Goal: Task Accomplishment & Management: Complete application form

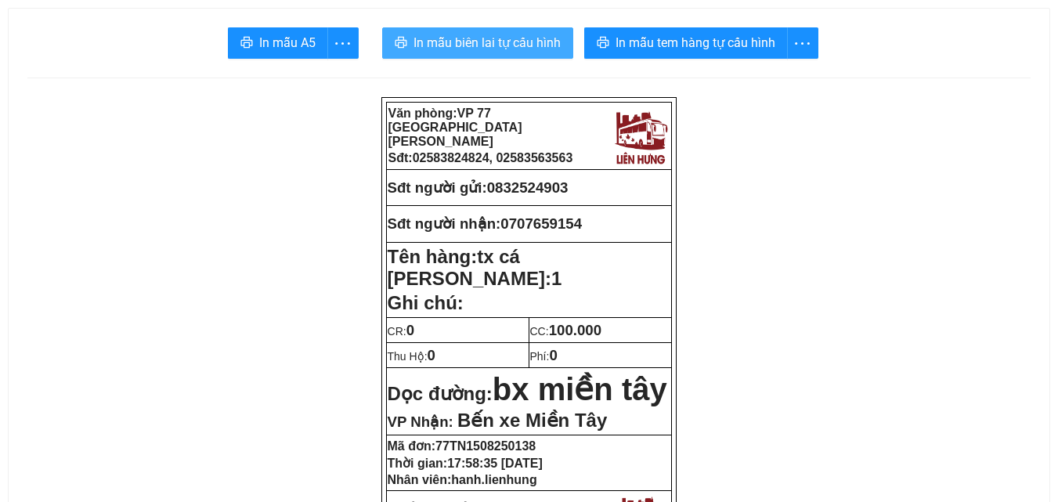
click at [528, 45] on span "In mẫu biên lai tự cấu hình" at bounding box center [487, 43] width 147 height 20
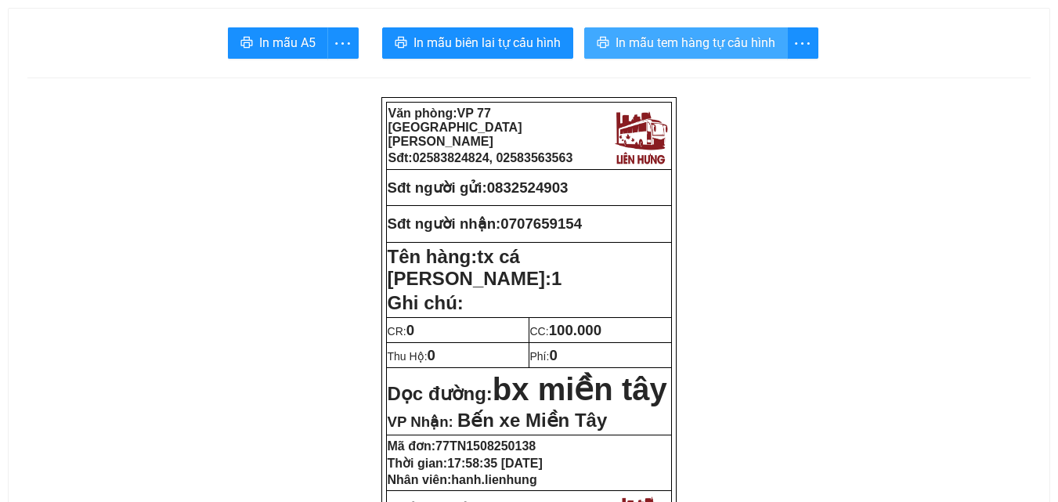
click at [750, 46] on span "In mẫu tem hàng tự cấu hình" at bounding box center [696, 43] width 160 height 20
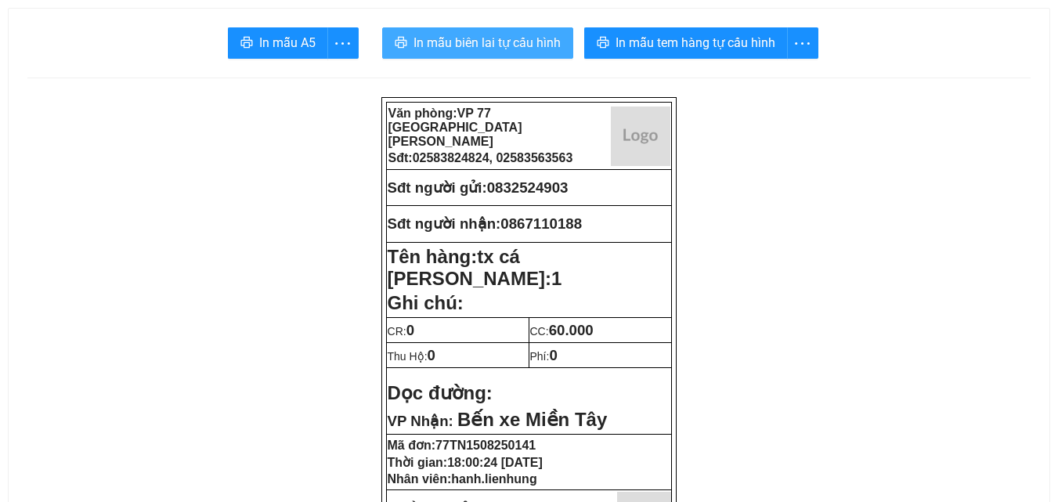
click at [487, 41] on span "In mẫu biên lai tự cấu hình" at bounding box center [487, 43] width 147 height 20
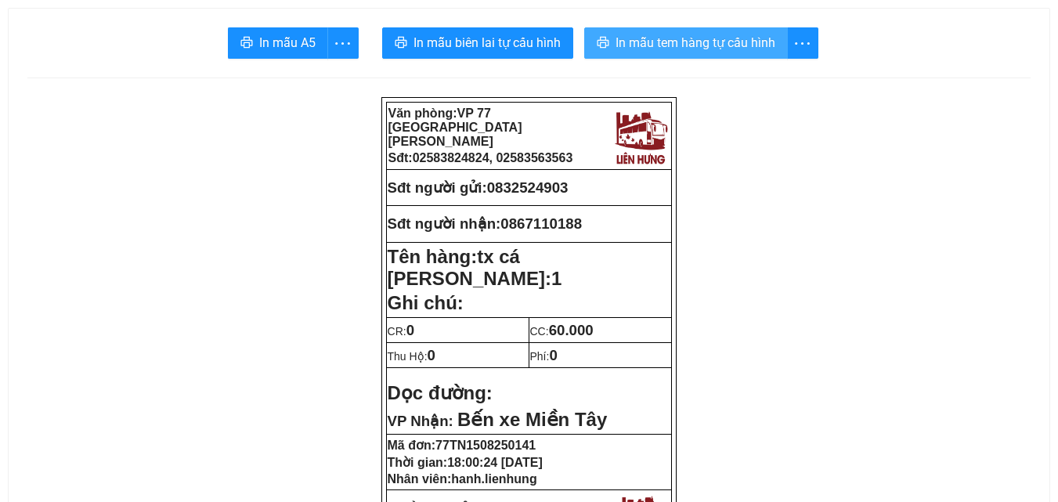
click at [696, 40] on span "In mẫu tem hàng tự cấu hình" at bounding box center [696, 43] width 160 height 20
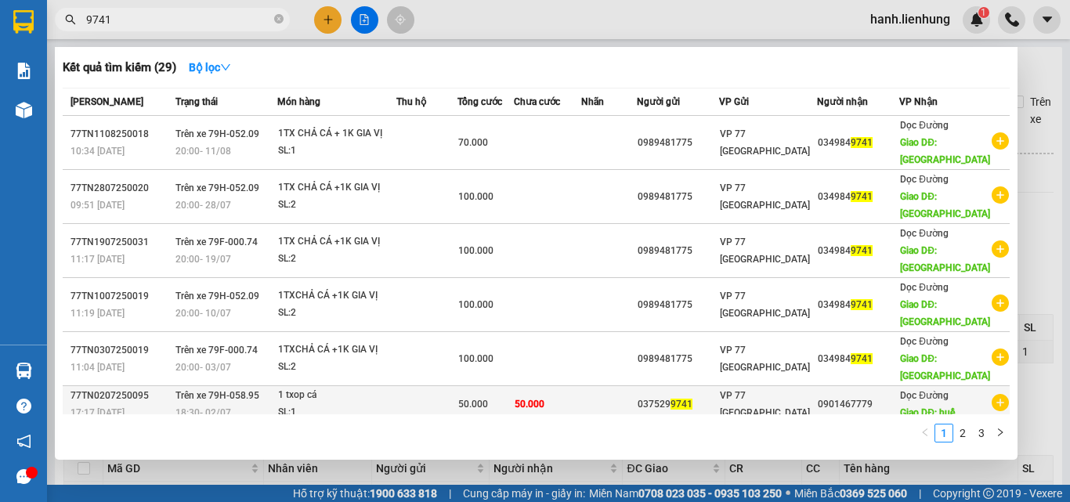
type input "9741"
click at [565, 400] on td "50.000" at bounding box center [547, 404] width 67 height 37
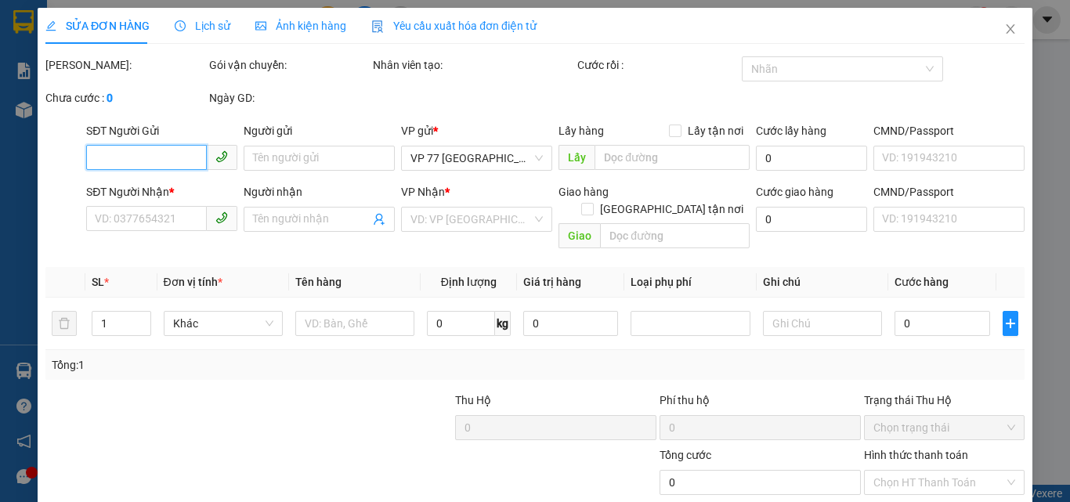
type input "0375299741"
type input "056076000799"
type input "0901467779"
type input "huế"
type input "50.000"
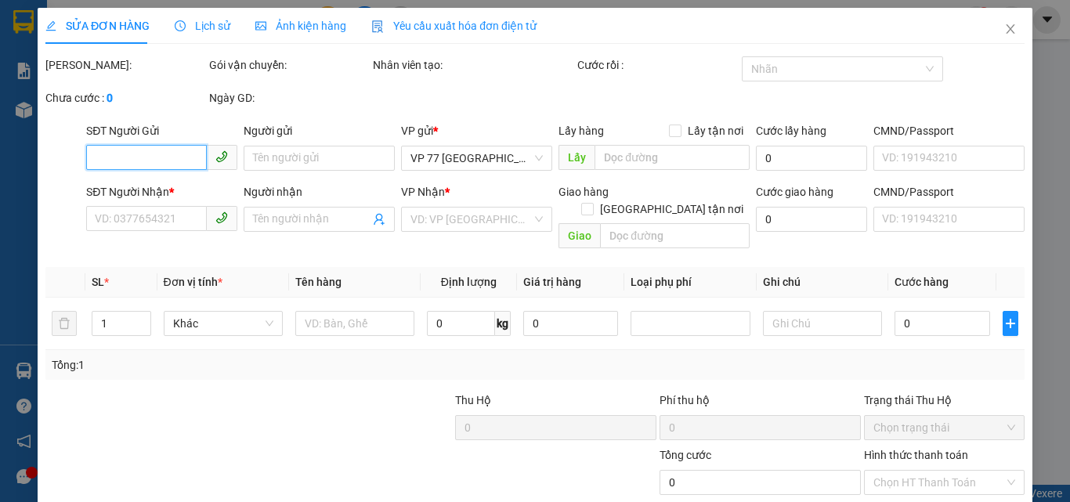
type input "50.000"
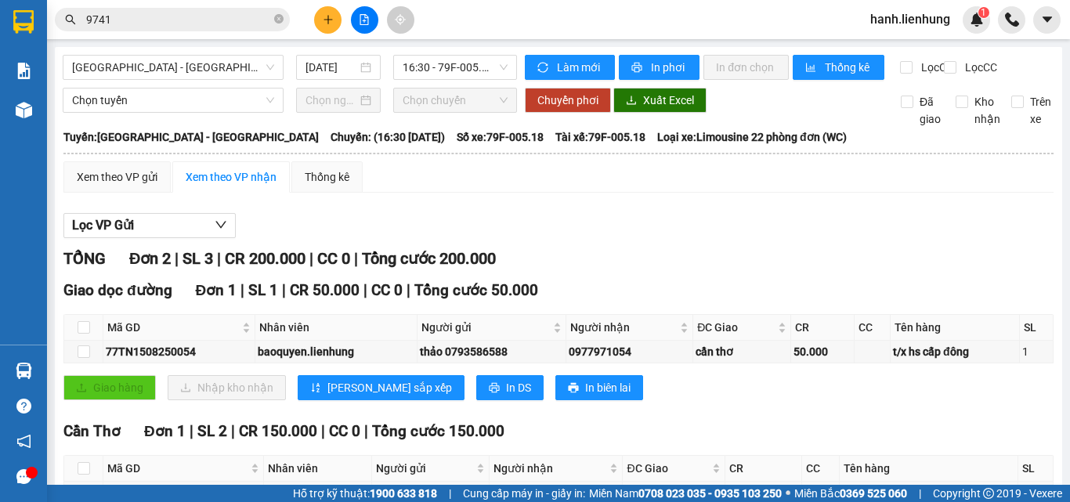
click at [139, 18] on input "9741" at bounding box center [178, 19] width 185 height 17
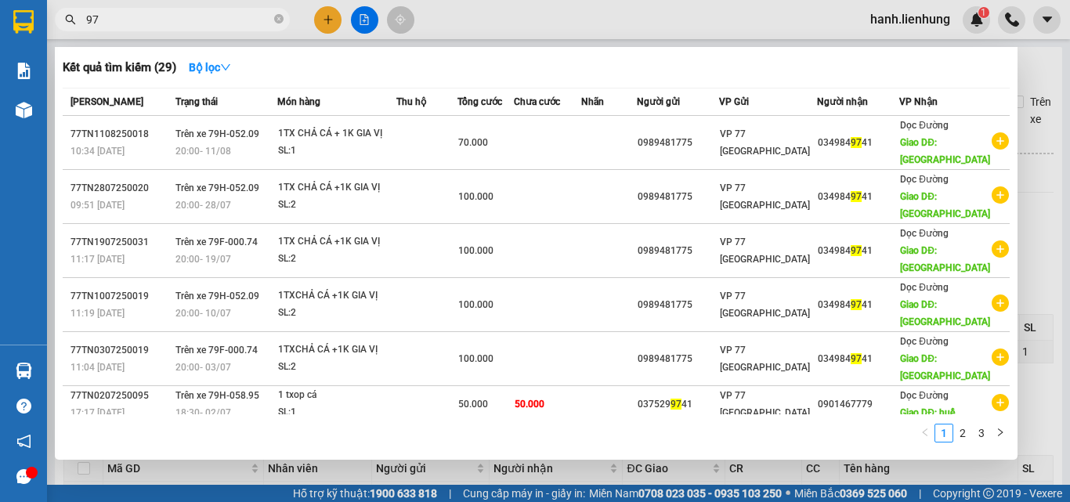
type input "9"
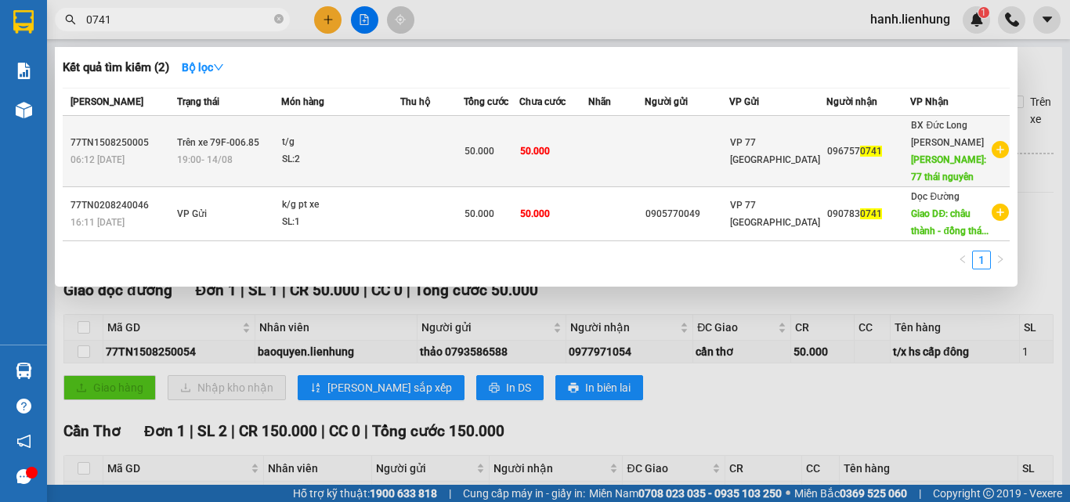
type input "0741"
click at [606, 159] on tr "77TN1508250005 06:12 - 15/08 Trên xe 79F-006.85 19:00 - 14/08 t/g SL: 2 50.000 …" at bounding box center [536, 151] width 947 height 71
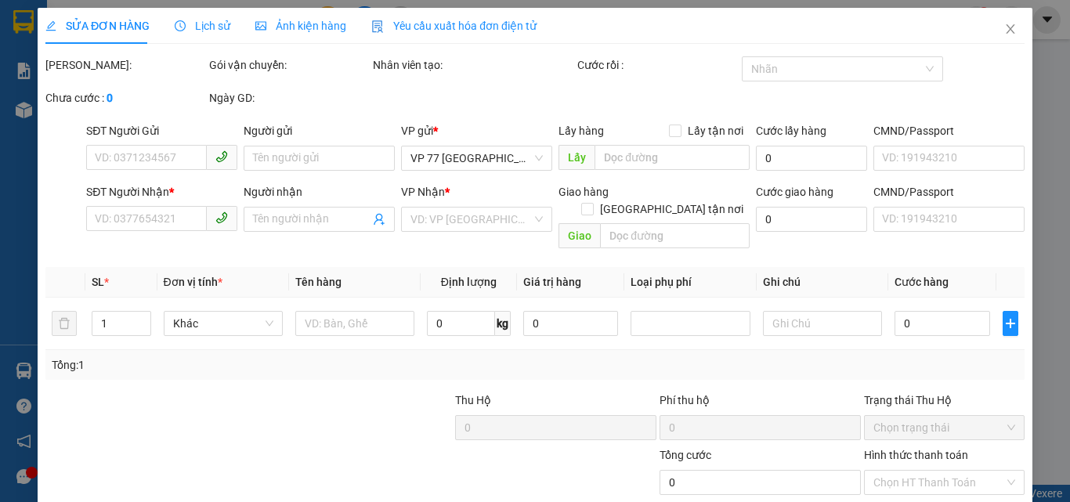
type input "0967570741"
type input "77 thái nguyên"
type input "50.000"
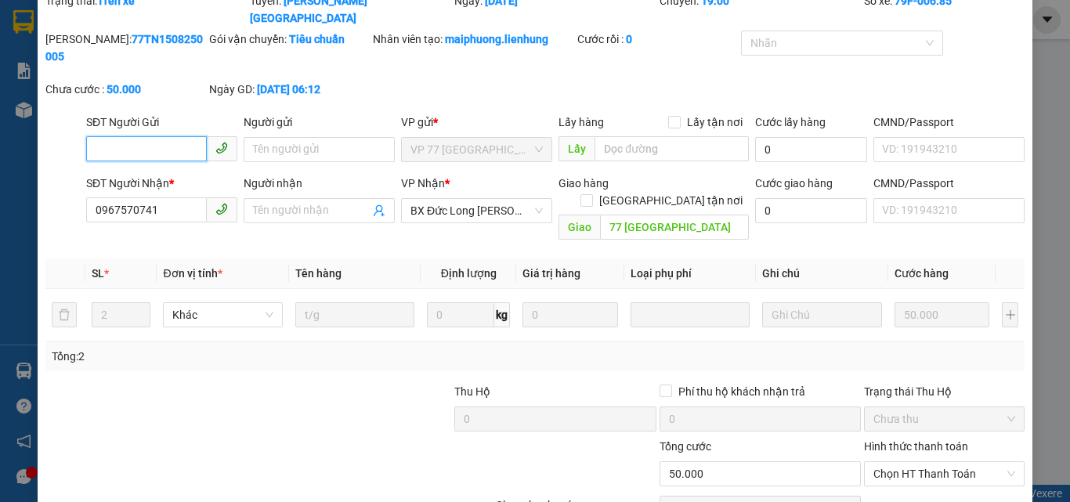
scroll to position [102, 0]
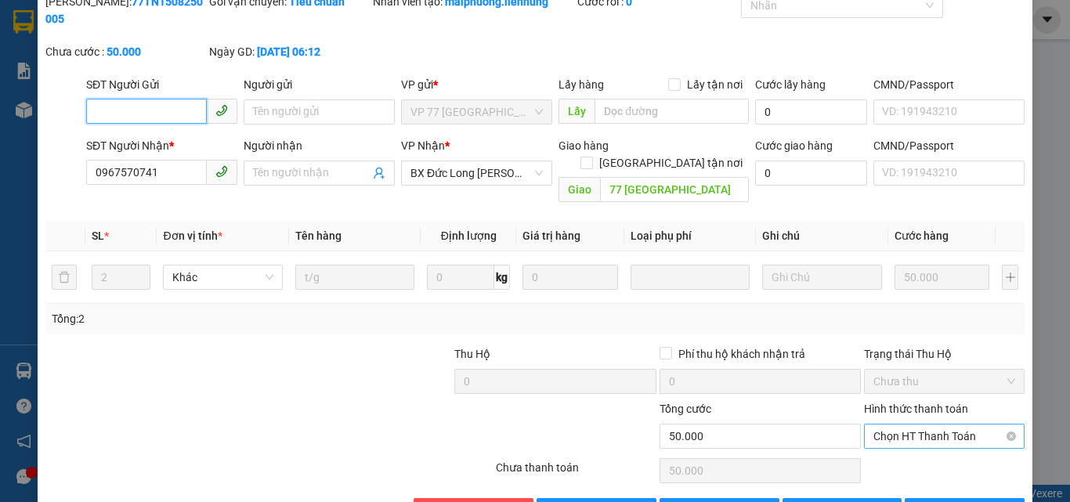
click at [977, 425] on span "Chọn HT Thanh Toán" at bounding box center [944, 436] width 142 height 23
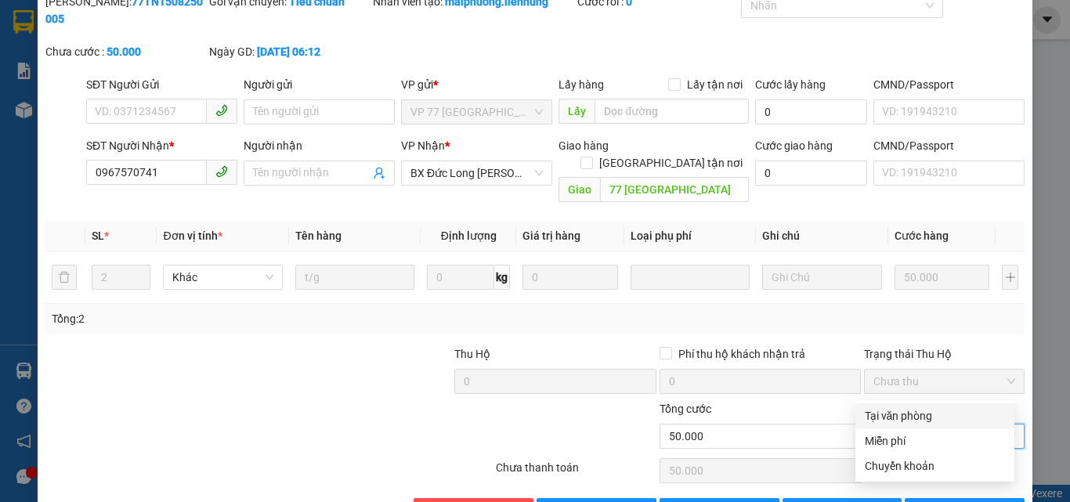
click at [944, 414] on div "Tại văn phòng" at bounding box center [935, 415] width 140 height 17
type input "0"
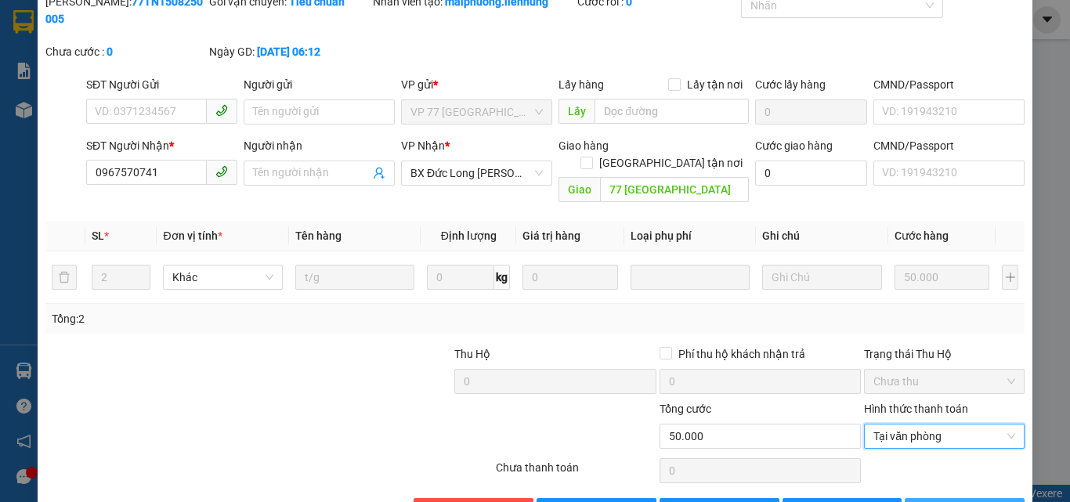
click at [945, 501] on span "Lưu và In" at bounding box center [989, 510] width 110 height 17
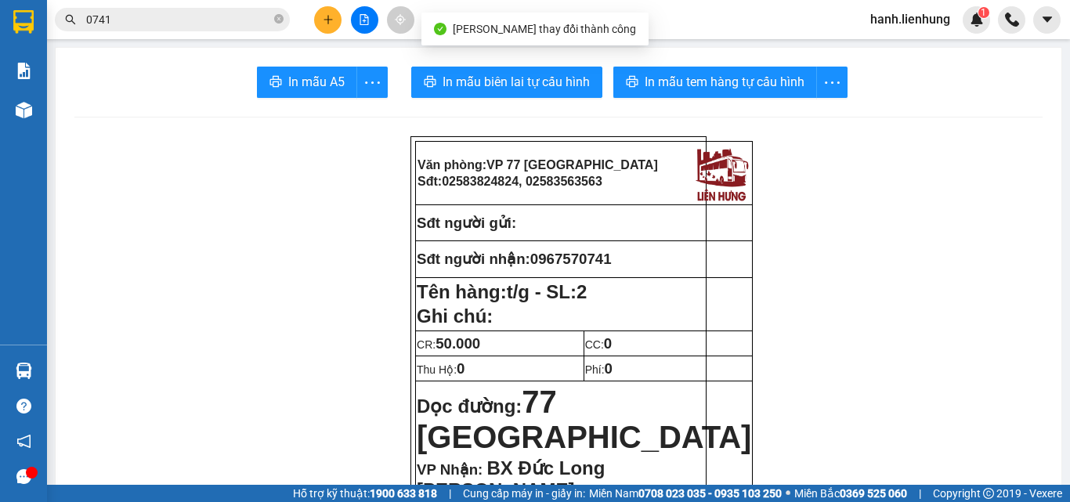
click at [366, 20] on icon "file-add" at bounding box center [364, 19] width 11 height 11
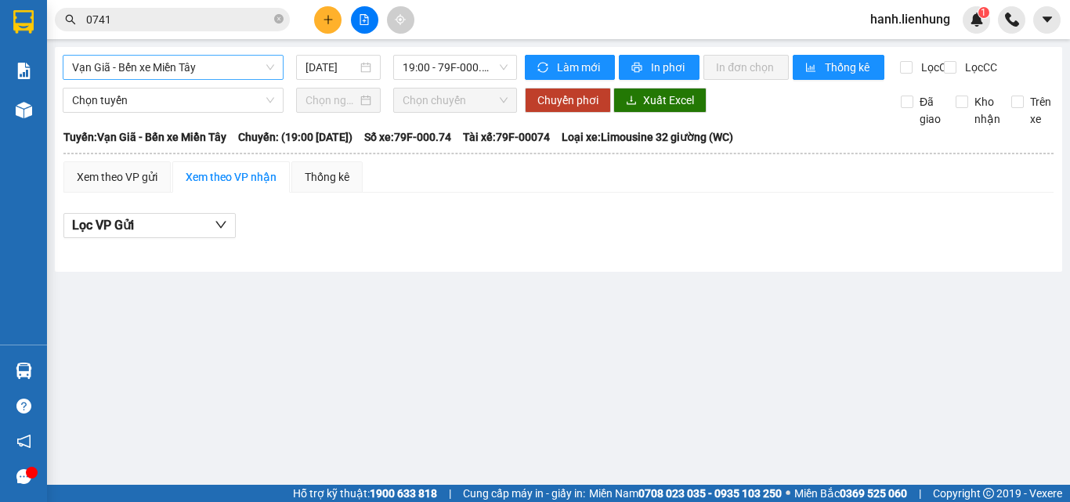
drag, startPoint x: 180, startPoint y: 67, endPoint x: 169, endPoint y: 60, distance: 12.6
click at [179, 65] on span "Vạn Giã - Bến xe Miền Tây" at bounding box center [173, 67] width 202 height 23
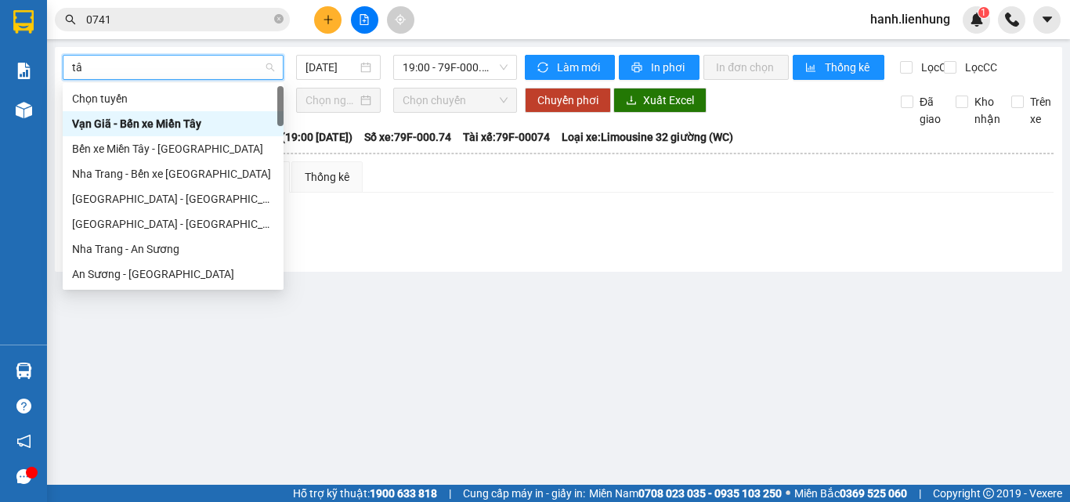
type input "tây"
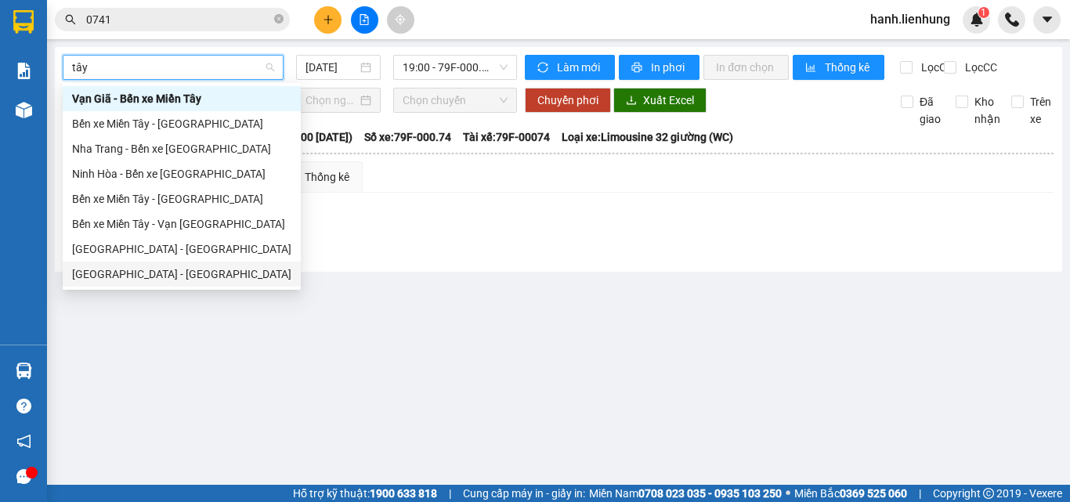
click at [153, 266] on div "Nha Trang - Tây Ninh" at bounding box center [181, 274] width 219 height 17
type input "15/08/2025"
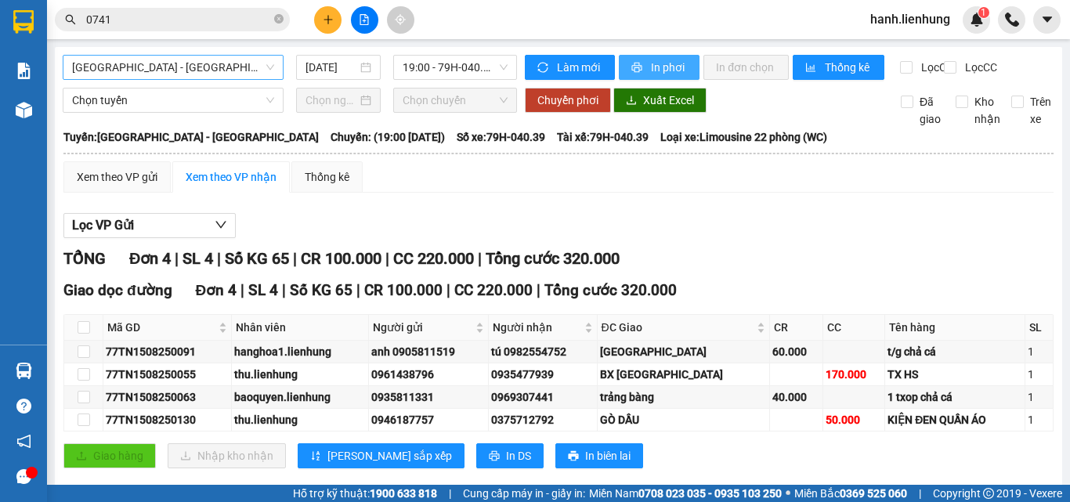
click at [663, 71] on span "In phơi" at bounding box center [669, 67] width 36 height 17
click at [623, 222] on div "Lọc VP Gửi TỔNG Đơn 4 | SL 4 | Số KG 65 | CR 100.000 | CC 220.000 | Tổng cước …" at bounding box center [558, 346] width 990 height 283
drag, startPoint x: 166, startPoint y: 62, endPoint x: 161, endPoint y: 53, distance: 9.8
click at [168, 58] on span "Nha Trang - Tây Ninh" at bounding box center [173, 67] width 202 height 23
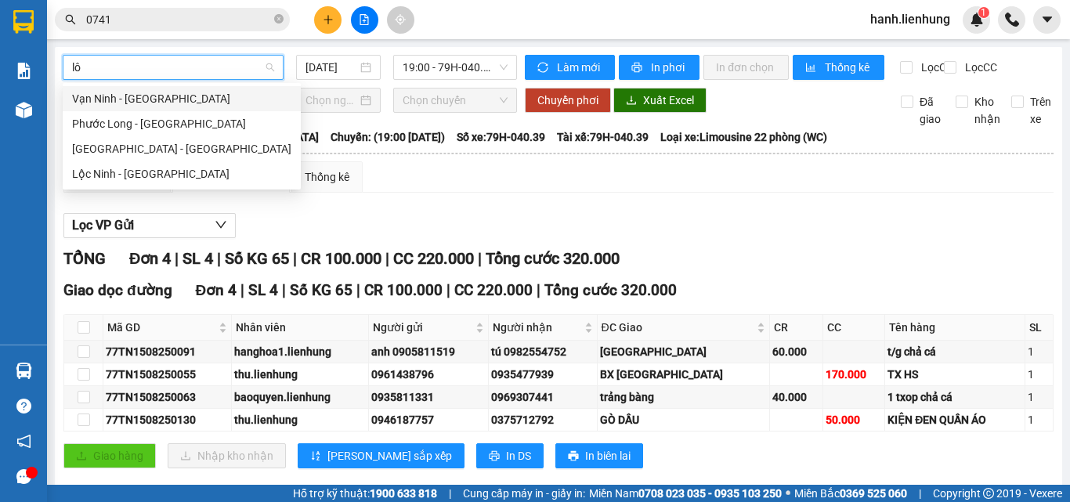
type input "lôc"
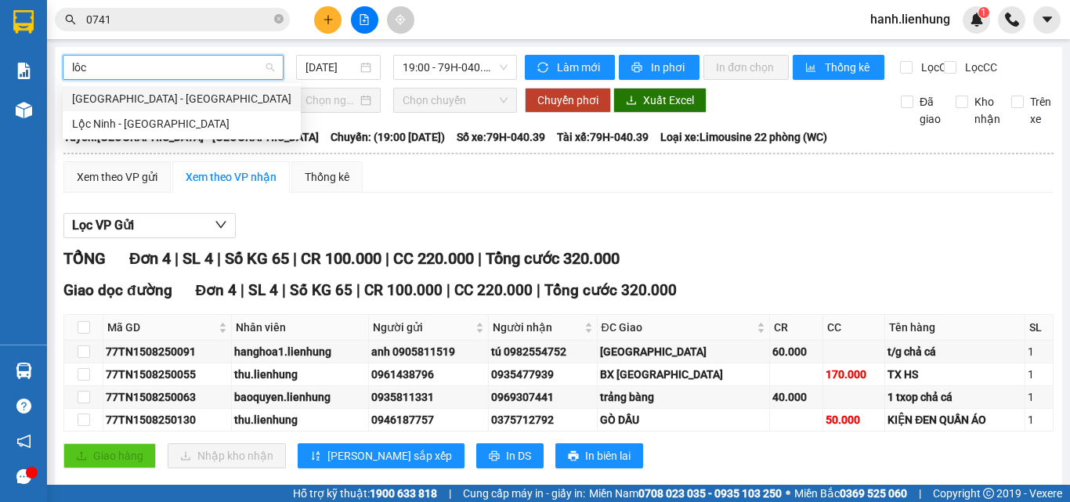
click at [174, 99] on div "Nha Trang - Lộc Ninh" at bounding box center [181, 98] width 219 height 17
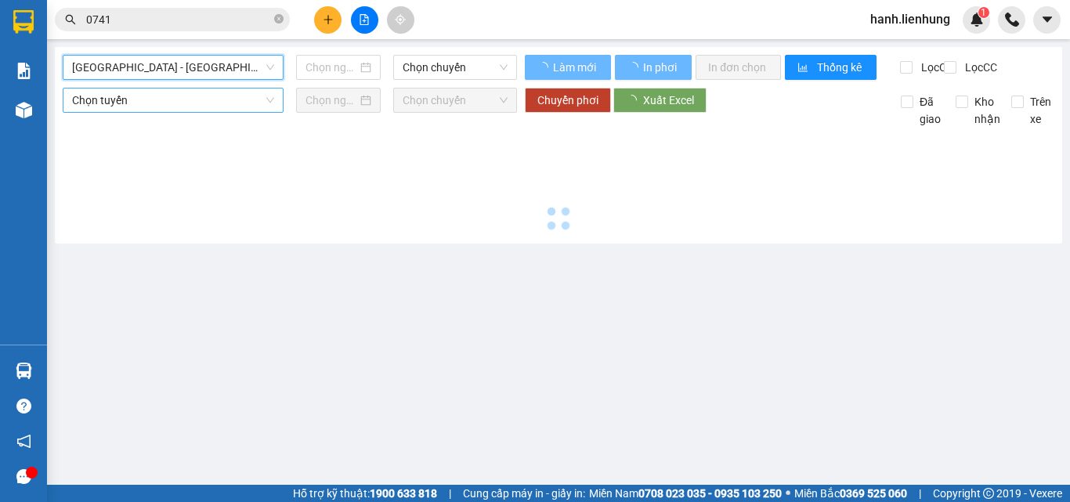
type input "15/08/2025"
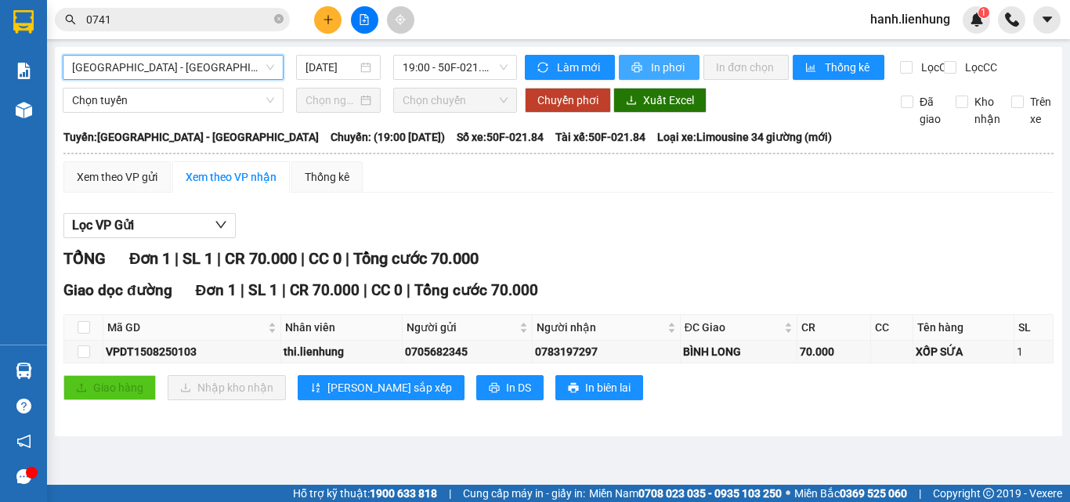
click at [691, 73] on button "In phơi" at bounding box center [659, 67] width 81 height 25
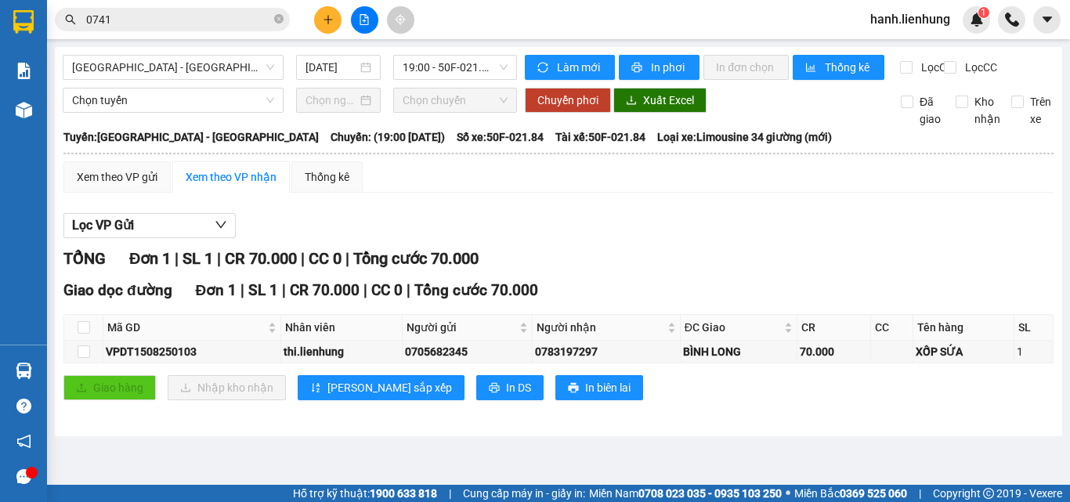
click at [691, 267] on div "TỔNG Đơn 1 | SL 1 | CR 70.000 | CC 0 | Tổng cước 70.000" at bounding box center [558, 259] width 990 height 24
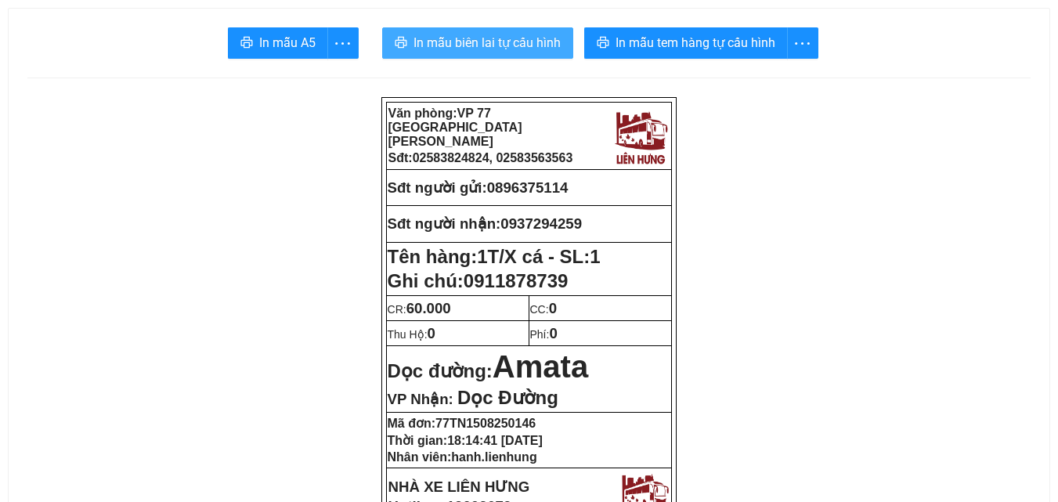
click at [535, 36] on span "In mẫu biên lai tự cấu hình" at bounding box center [487, 43] width 147 height 20
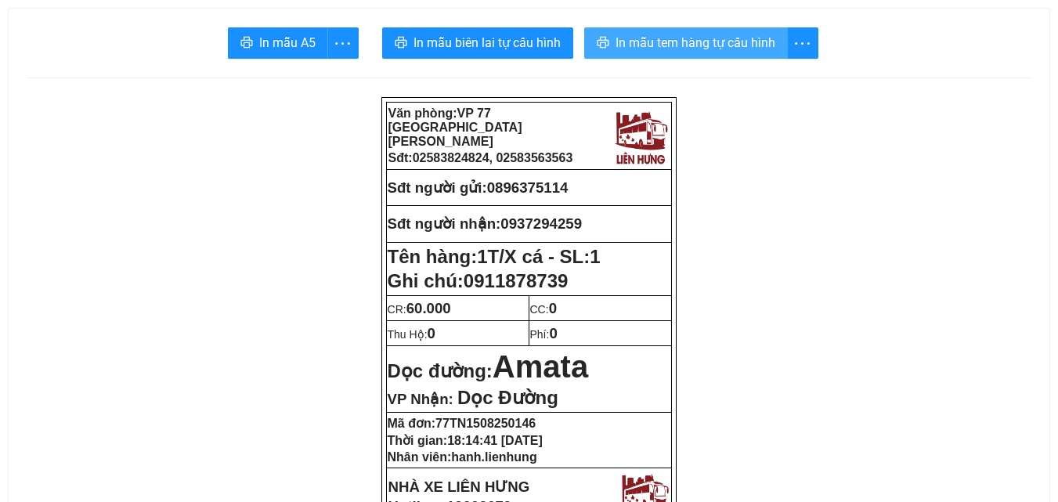
click at [766, 42] on span "In mẫu tem hàng tự cấu hình" at bounding box center [696, 43] width 160 height 20
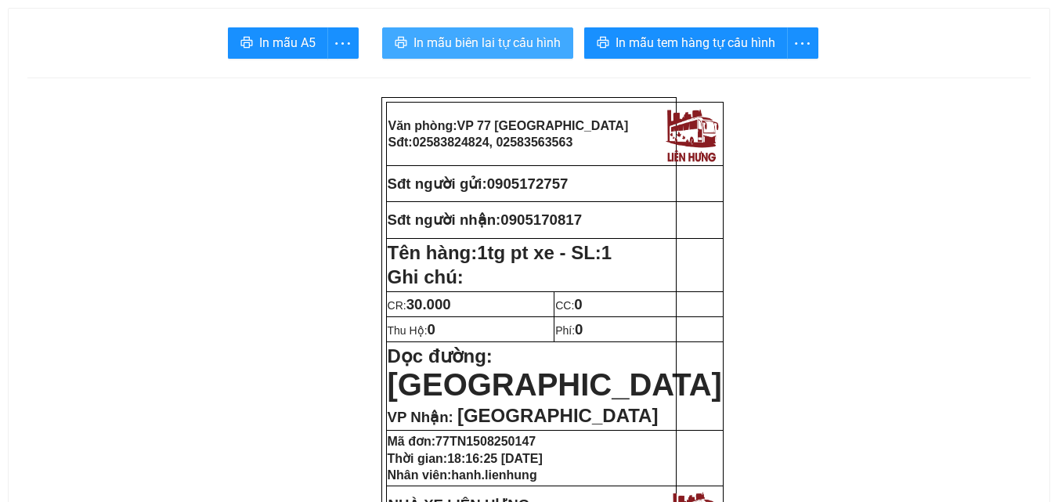
click at [481, 35] on span "In mẫu biên lai tự cấu hình" at bounding box center [487, 43] width 147 height 20
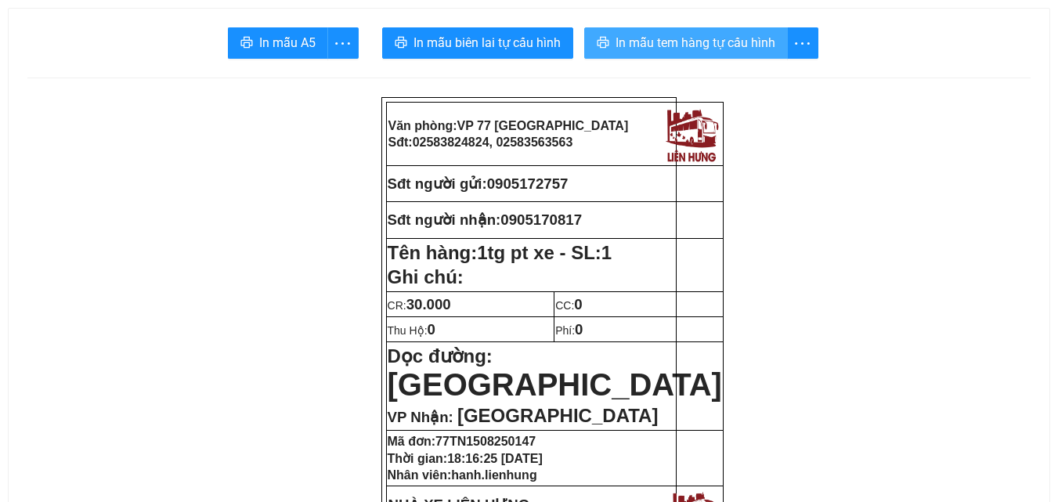
click at [744, 44] on span "In mẫu tem hàng tự cấu hình" at bounding box center [696, 43] width 160 height 20
